Goal: Information Seeking & Learning: Learn about a topic

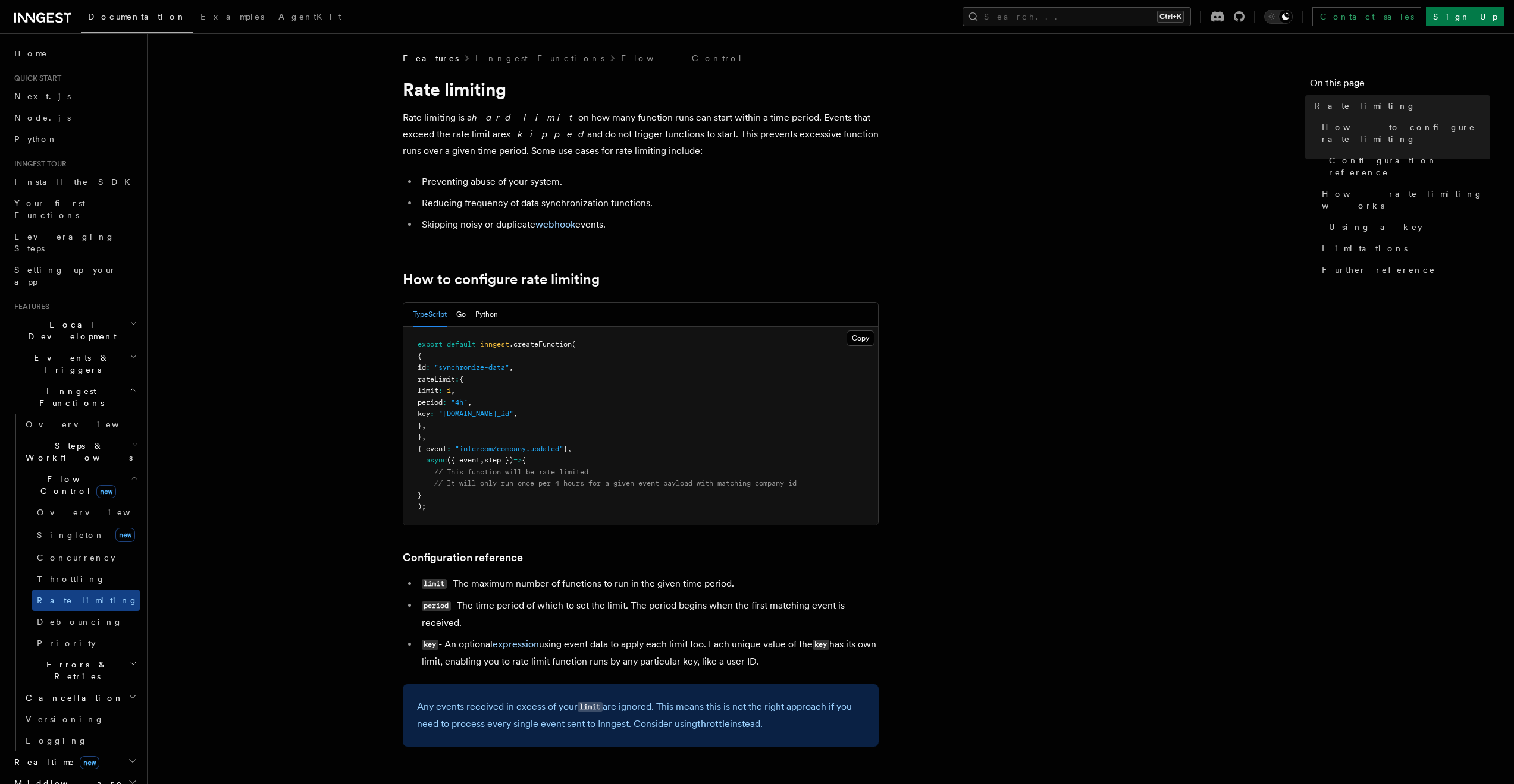
drag, startPoint x: 421, startPoint y: 224, endPoint x: 665, endPoint y: 217, distance: 244.1
click at [665, 217] on li "Skipping noisy or duplicate webhook events." at bounding box center [648, 225] width 460 height 17
click at [665, 217] on li "Skipping noisy or duplicate webhook events." at bounding box center [648, 225] width 460 height 17
click at [610, 225] on li "Skipping noisy or duplicate webhook events." at bounding box center [648, 225] width 460 height 17
drag, startPoint x: 620, startPoint y: 224, endPoint x: 426, endPoint y: 171, distance: 201.1
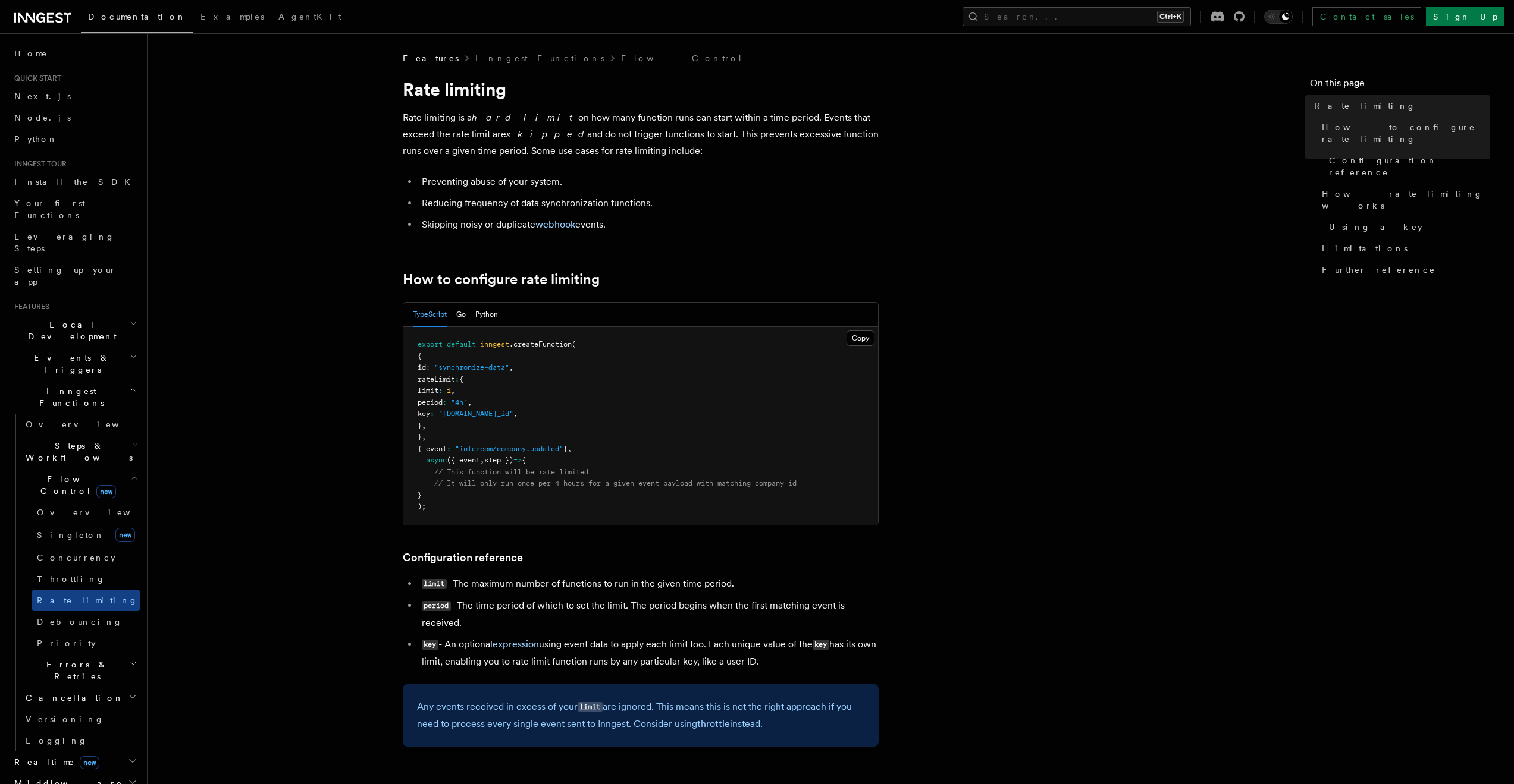
click at [420, 179] on li "Preventing abuse of your system." at bounding box center [648, 182] width 460 height 17
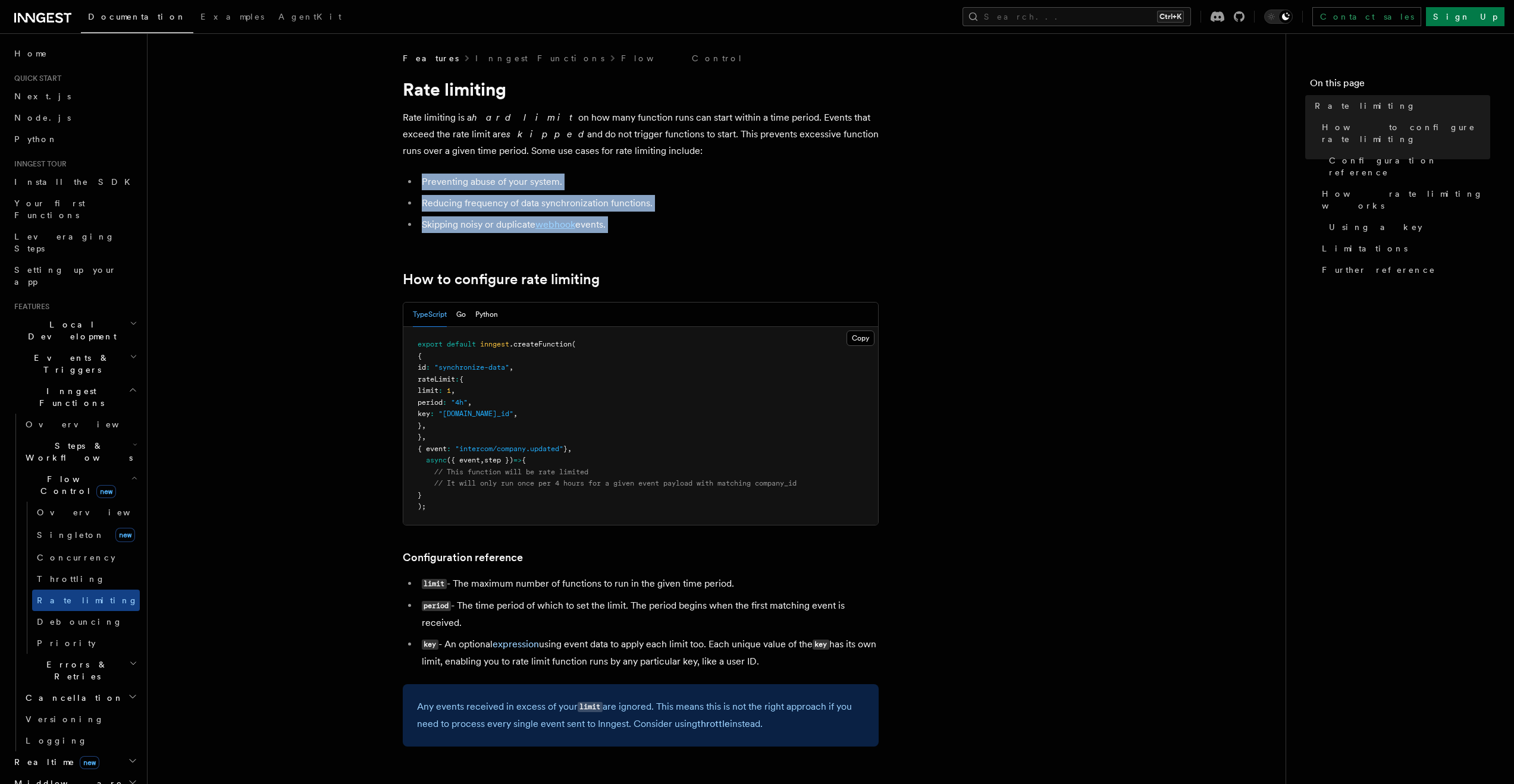
drag, startPoint x: 450, startPoint y: 180, endPoint x: 727, endPoint y: 225, distance: 280.6
click at [727, 225] on ul "Preventing abuse of your system. Reducing frequency of data synchronization fun…" at bounding box center [640, 204] width 476 height 60
click at [726, 225] on li "Skipping noisy or duplicate webhook events." at bounding box center [648, 225] width 460 height 17
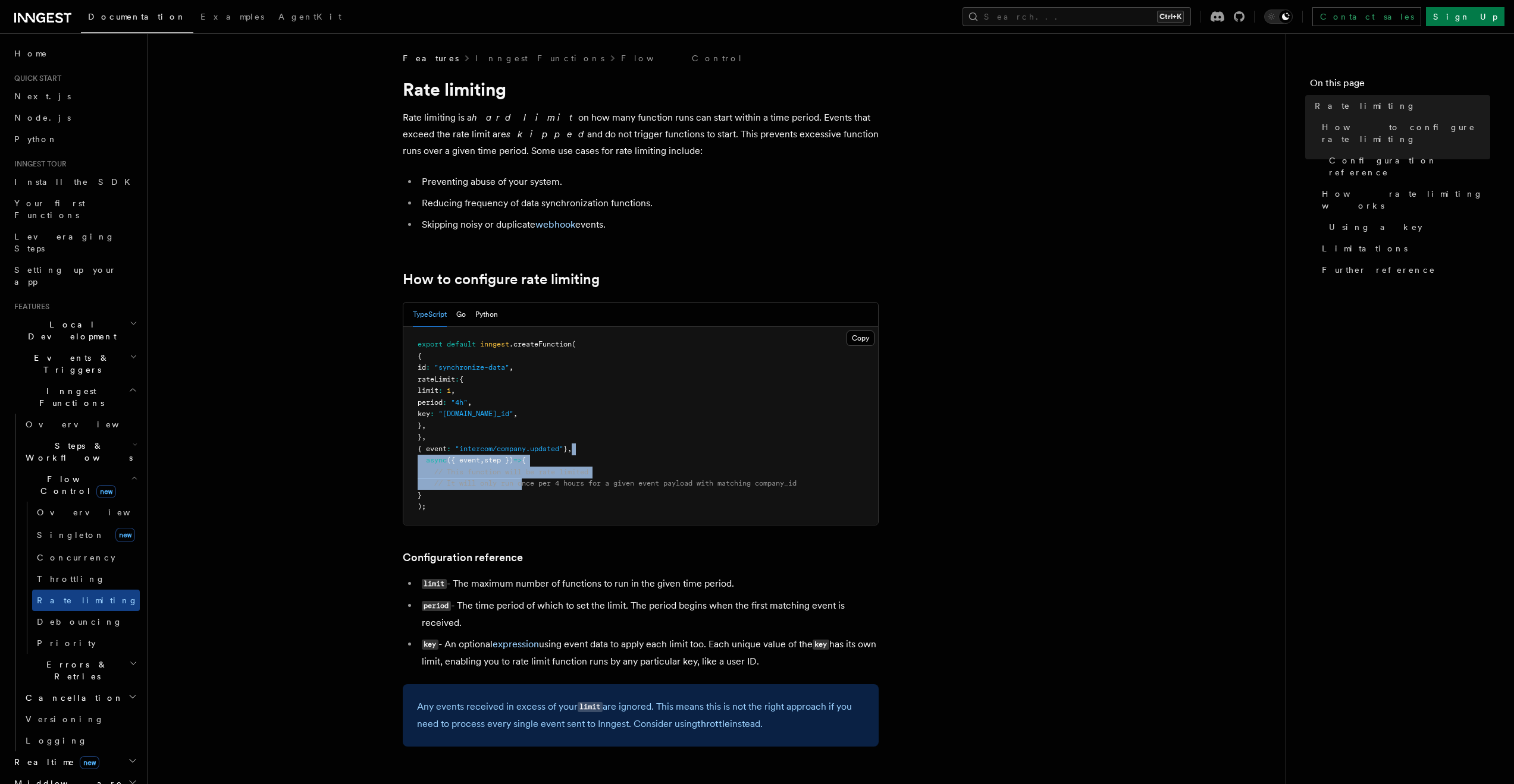
drag, startPoint x: 603, startPoint y: 452, endPoint x: 520, endPoint y: 478, distance: 87.0
click at [525, 482] on pre "export default inngest .createFunction ( { id : "synchronize-data" , rateLimit …" at bounding box center [641, 426] width 475 height 198
click at [520, 478] on pre "export default inngest .createFunction ( { id : "synchronize-data" , rateLimit …" at bounding box center [641, 426] width 475 height 198
drag, startPoint x: 447, startPoint y: 460, endPoint x: 437, endPoint y: 454, distance: 11.7
click at [443, 457] on span "async ({ event , step }) => {" at bounding box center [471, 460] width 108 height 8
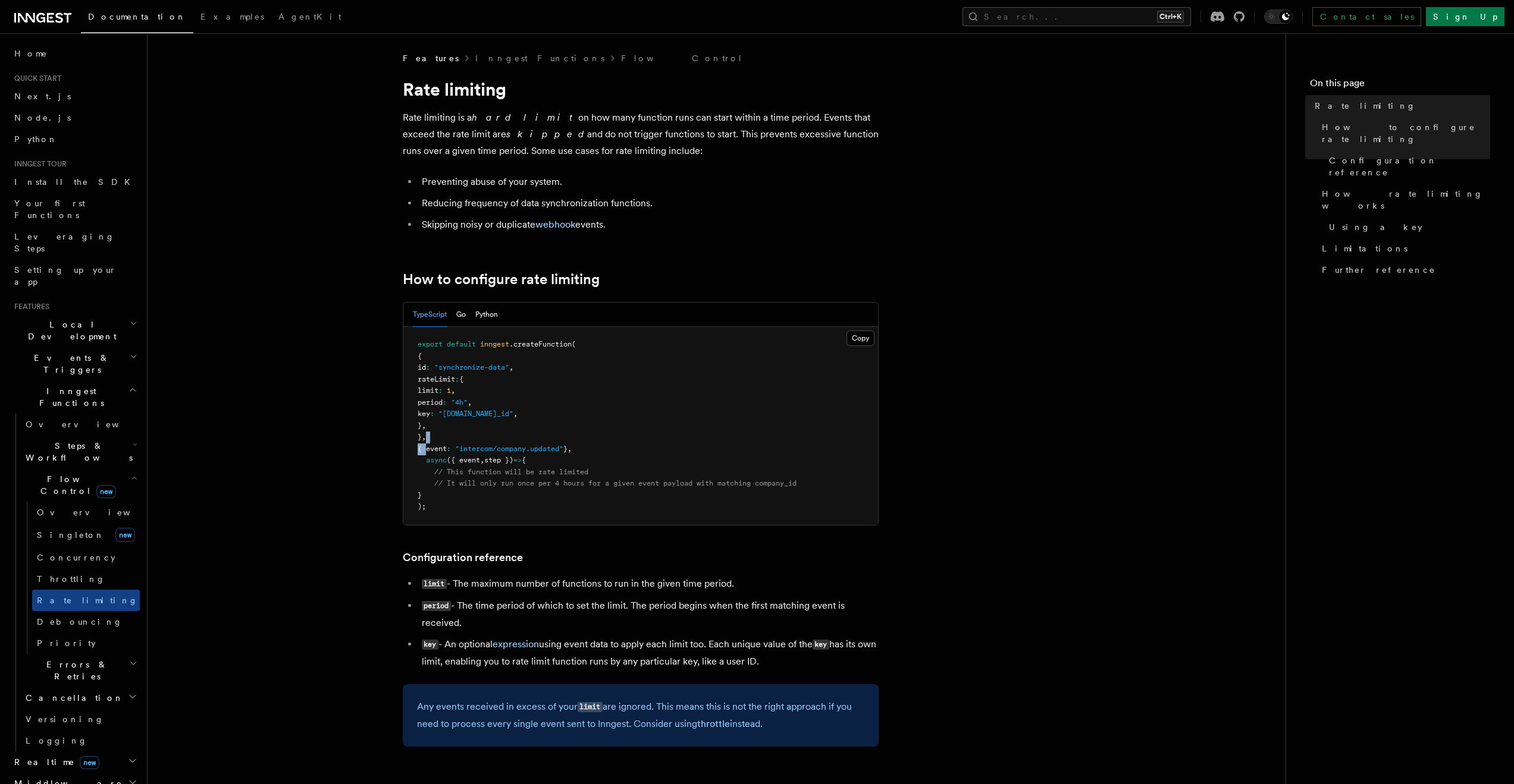
drag, startPoint x: 426, startPoint y: 451, endPoint x: 690, endPoint y: 441, distance: 264.2
click at [690, 441] on pre "export default inngest .createFunction ( { id : "synchronize-data" , rateLimit …" at bounding box center [641, 426] width 475 height 198
drag, startPoint x: 422, startPoint y: 376, endPoint x: 465, endPoint y: 425, distance: 65.2
click at [465, 425] on pre "export default inngest .createFunction ( { id : "synchronize-data" , rateLimit …" at bounding box center [641, 426] width 475 height 198
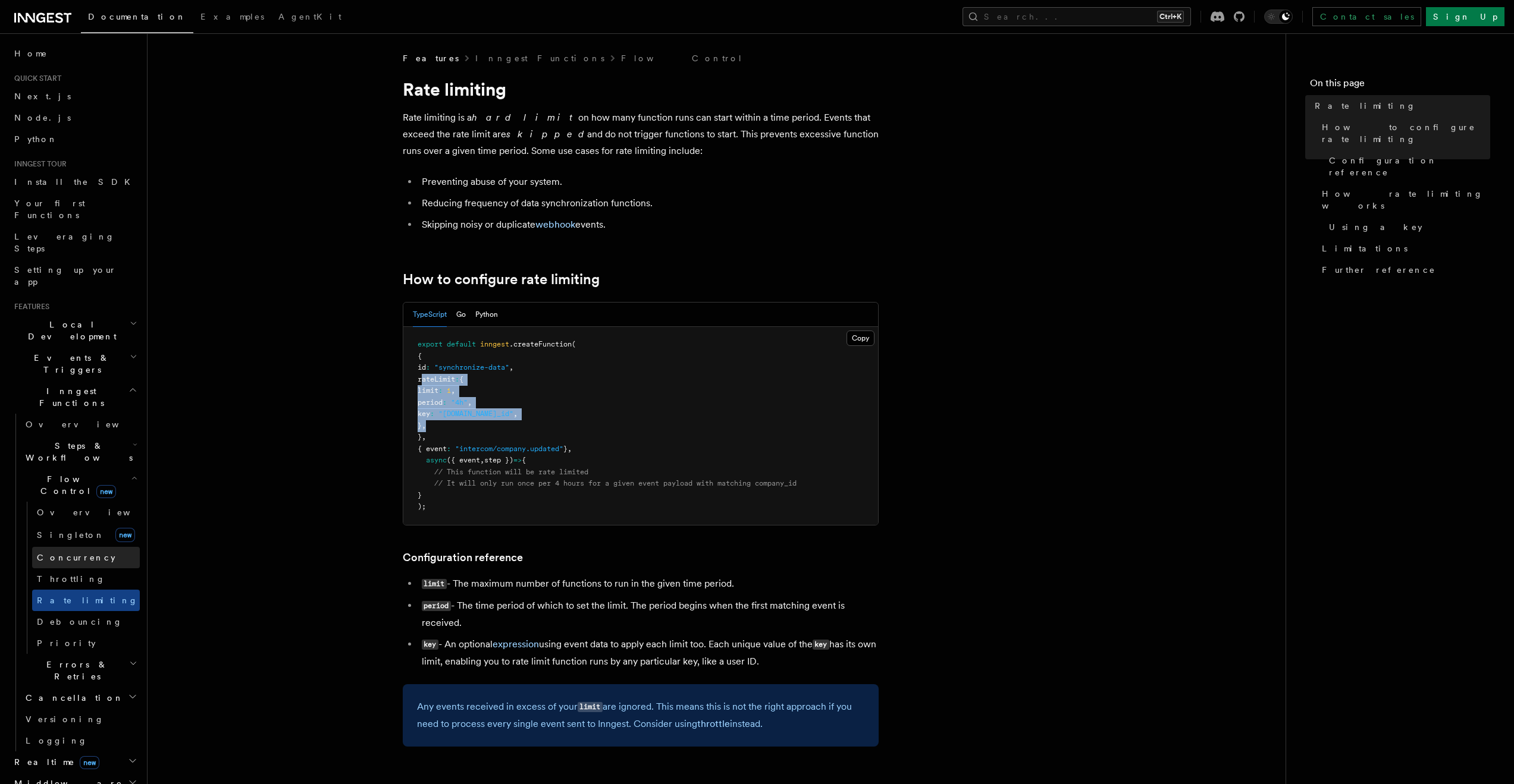
click at [80, 553] on span "Concurrency" at bounding box center [76, 557] width 79 height 9
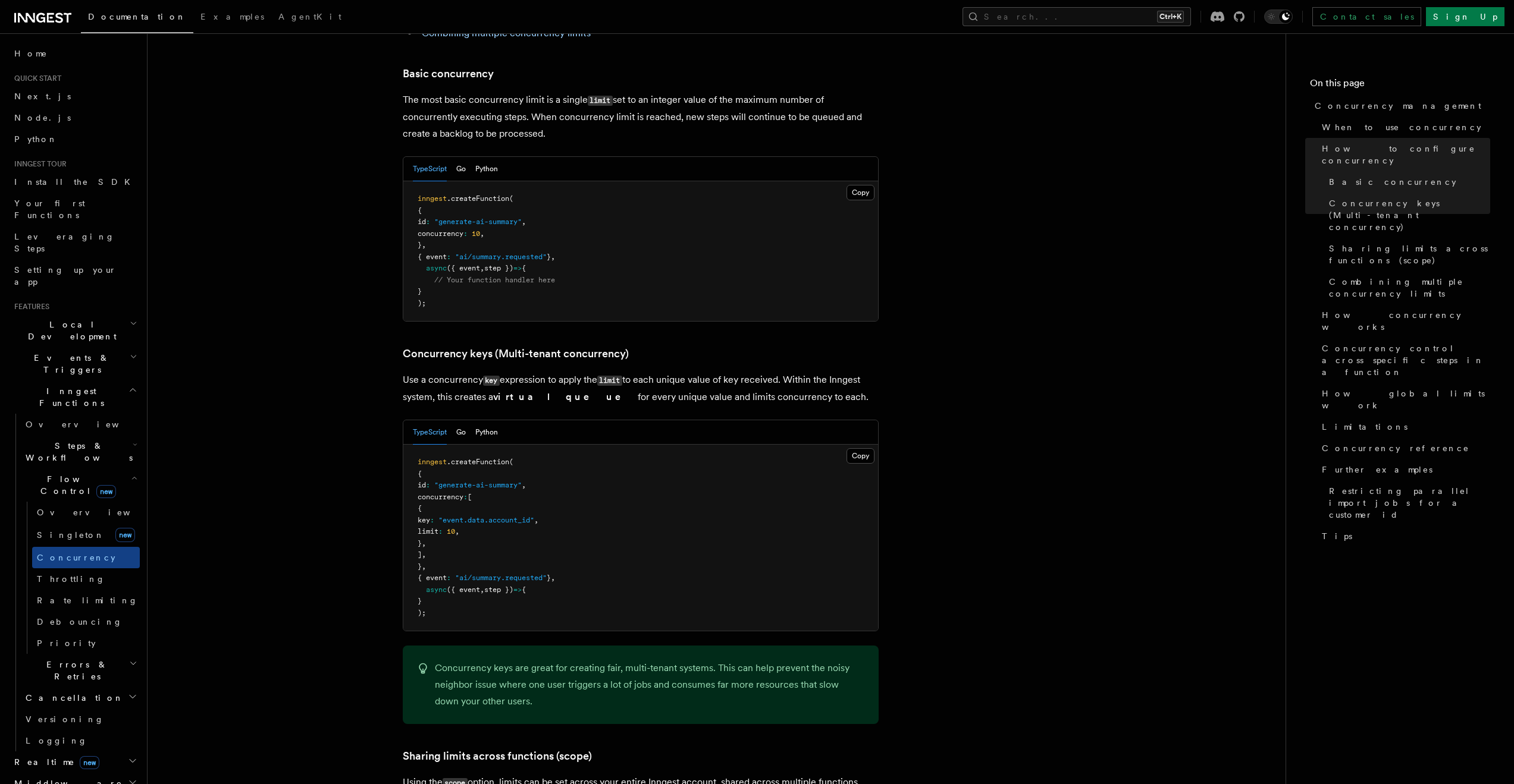
scroll to position [832, 0]
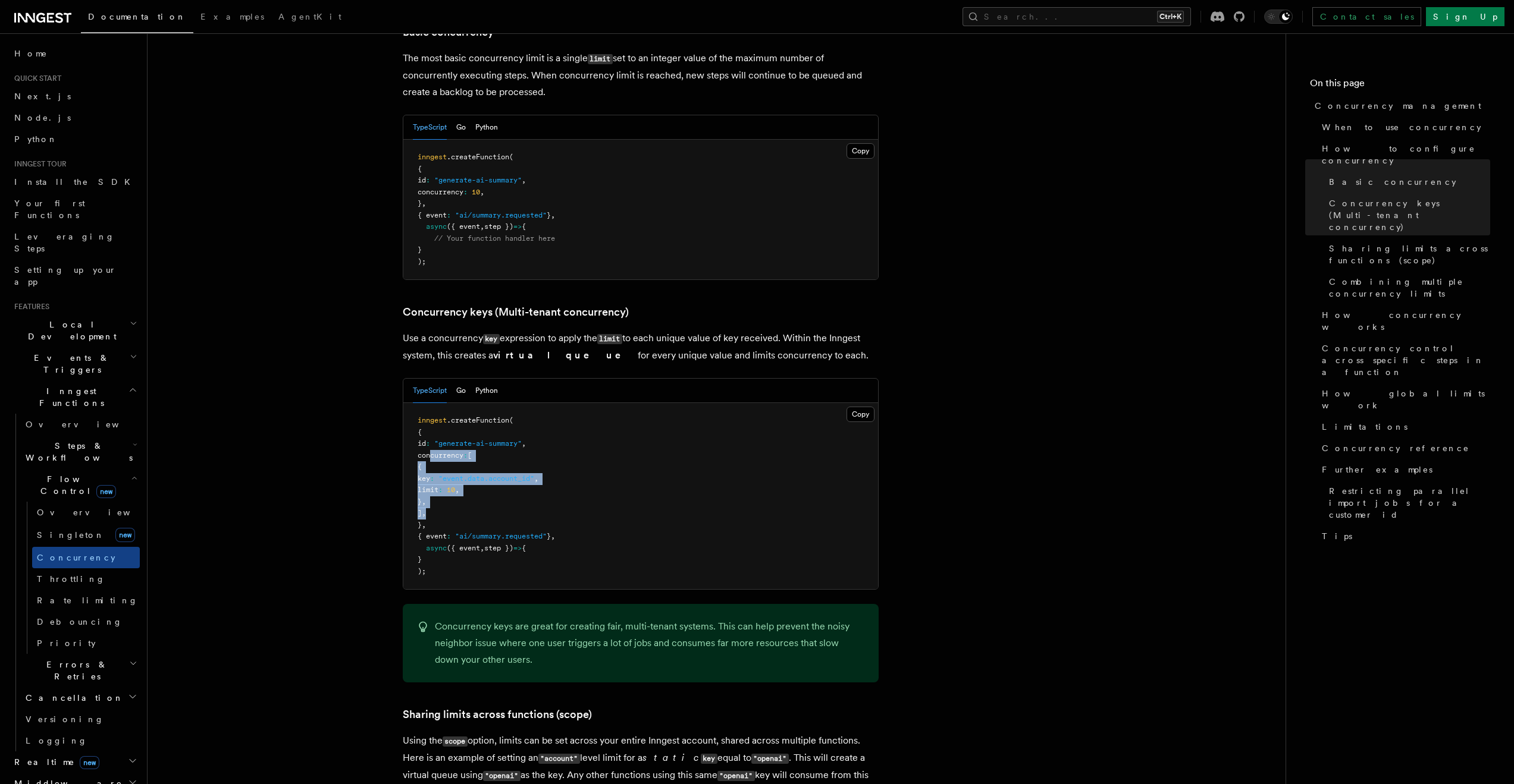
drag, startPoint x: 428, startPoint y: 407, endPoint x: 463, endPoint y: 463, distance: 66.0
click at [463, 463] on pre "inngest .createFunction ( { id : "generate-ai-summary" , concurrency : [ { key …" at bounding box center [641, 496] width 475 height 186
copy code "concurrency : [ { key : "event.data.account_id" , limit : 10 , } , ] ,"
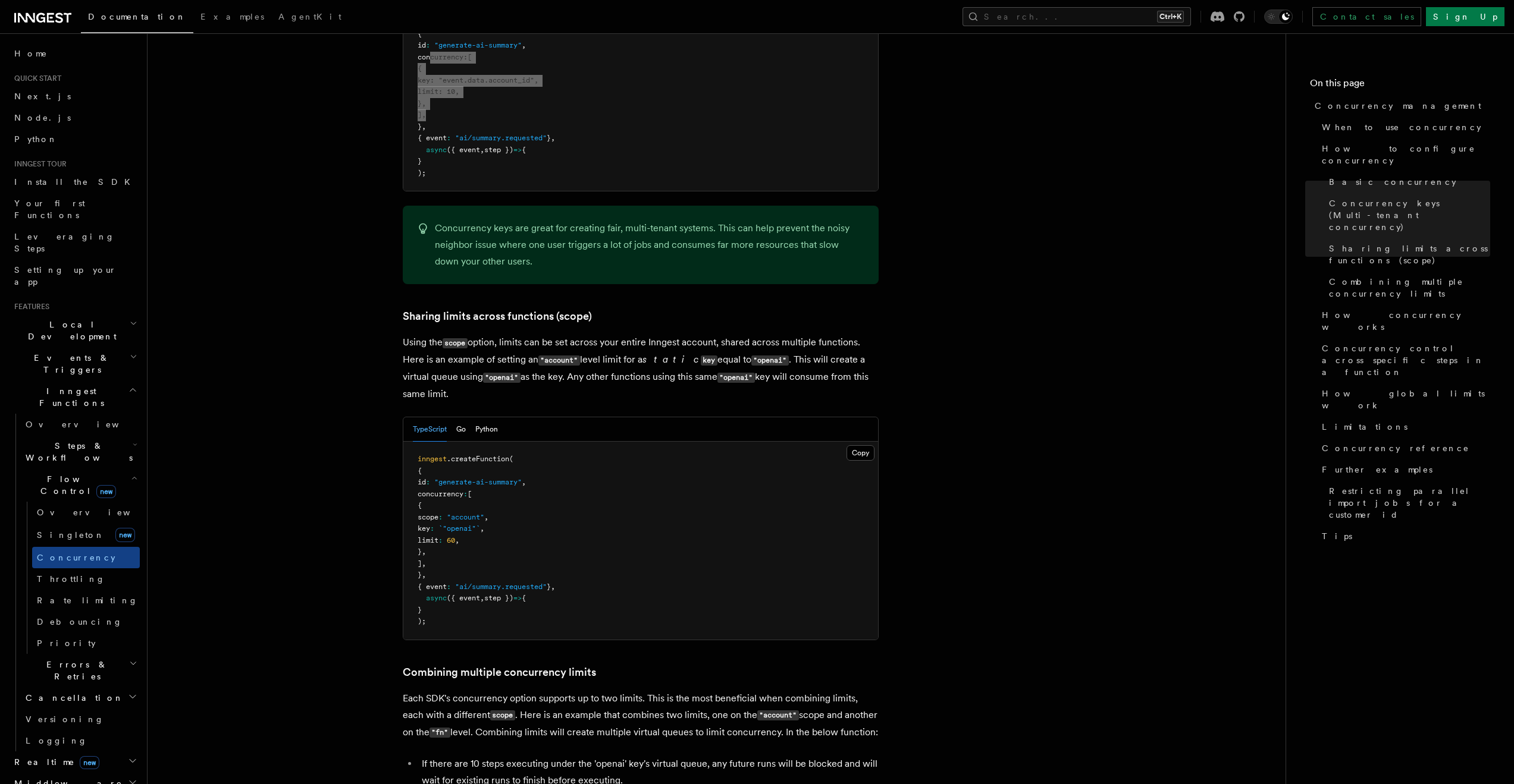
scroll to position [1367, 0]
